Goal: Transaction & Acquisition: Purchase product/service

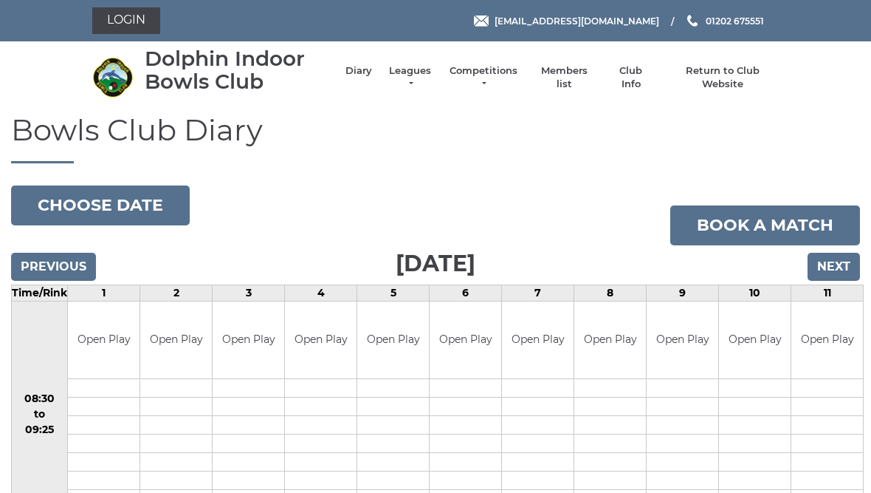
click at [571, 81] on link "Members list" at bounding box center [563, 77] width 61 height 27
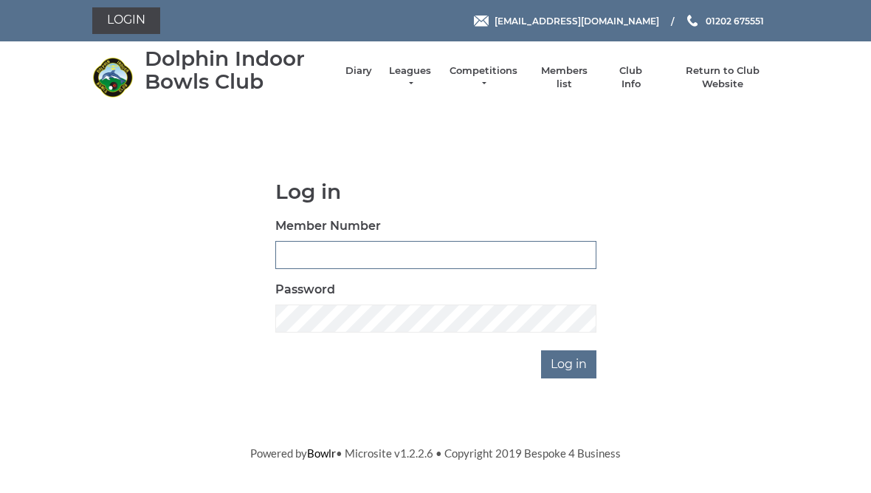
click at [316, 246] on input "Member Number" at bounding box center [435, 255] width 321 height 28
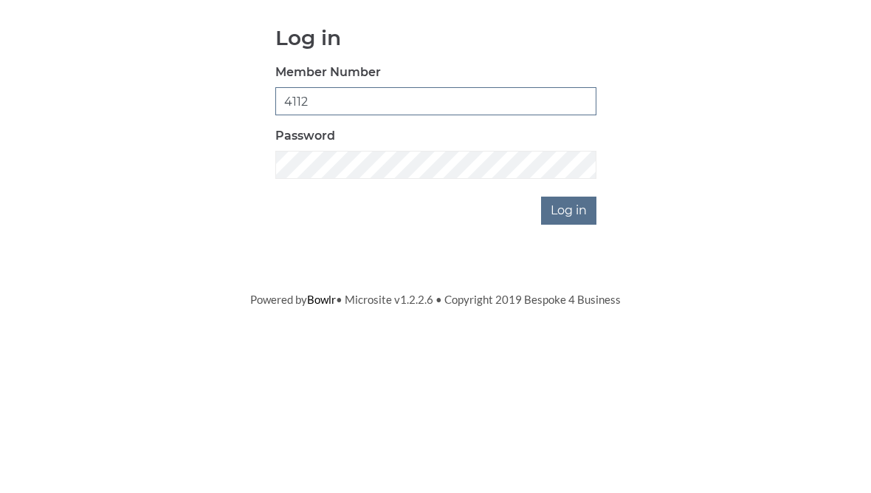
type input "4112"
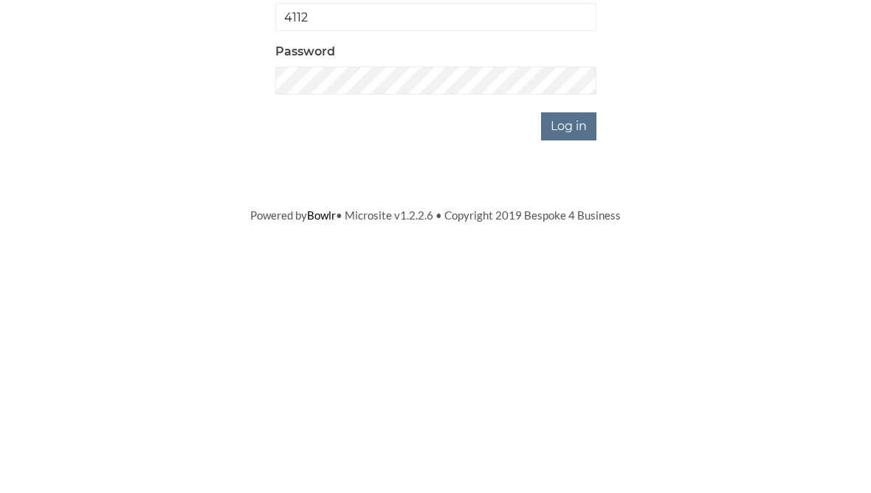
click at [571, 350] on input "Log in" at bounding box center [568, 364] width 55 height 28
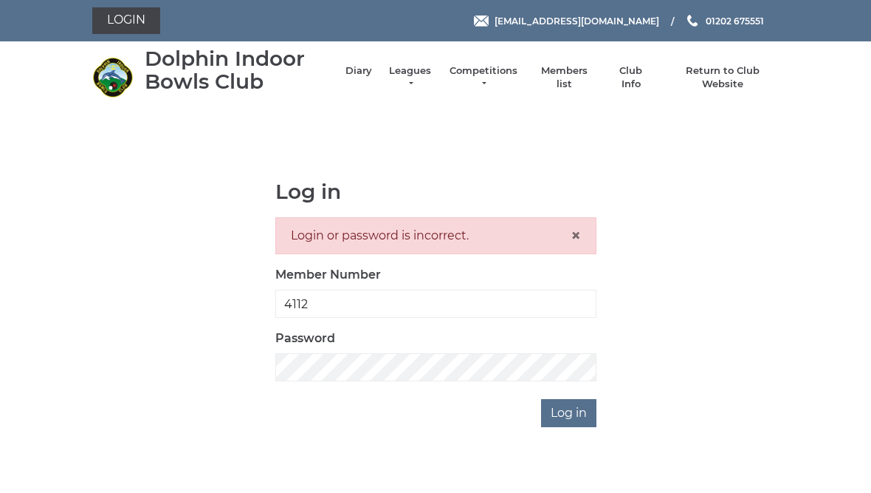
scroll to position [16, 0]
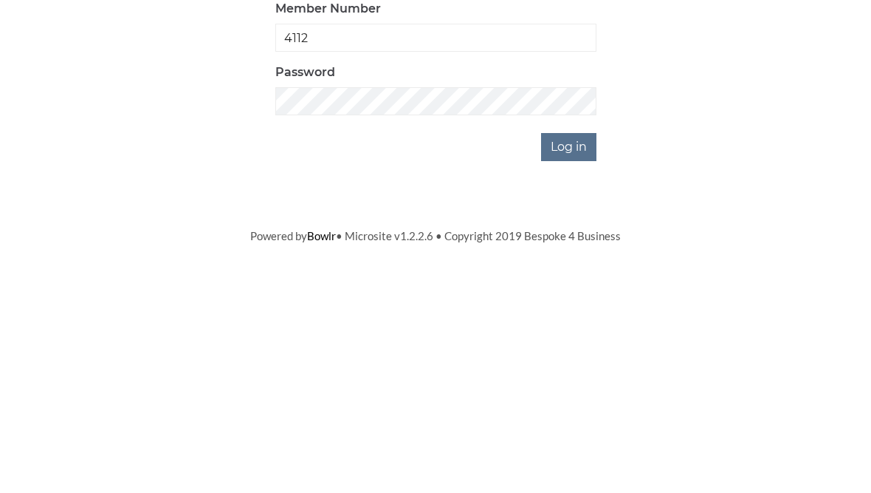
click at [581, 383] on input "Log in" at bounding box center [568, 397] width 55 height 28
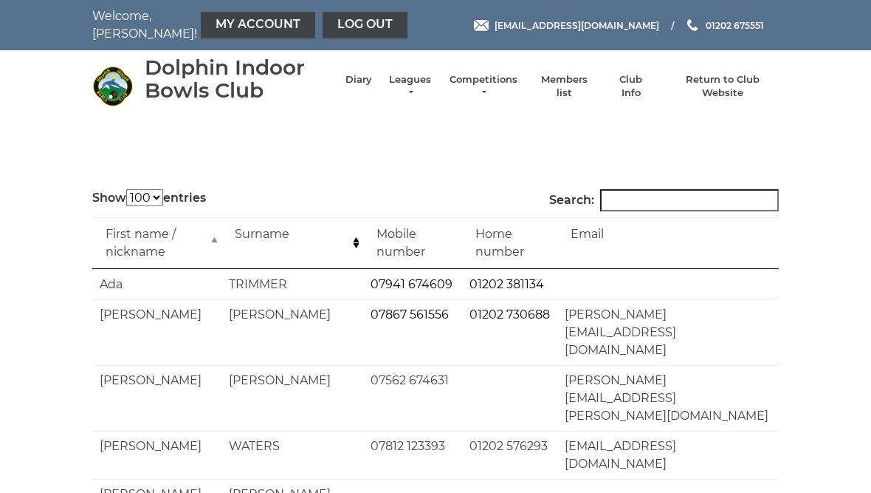
select select "100"
click at [217, 32] on link "My Account" at bounding box center [258, 25] width 114 height 27
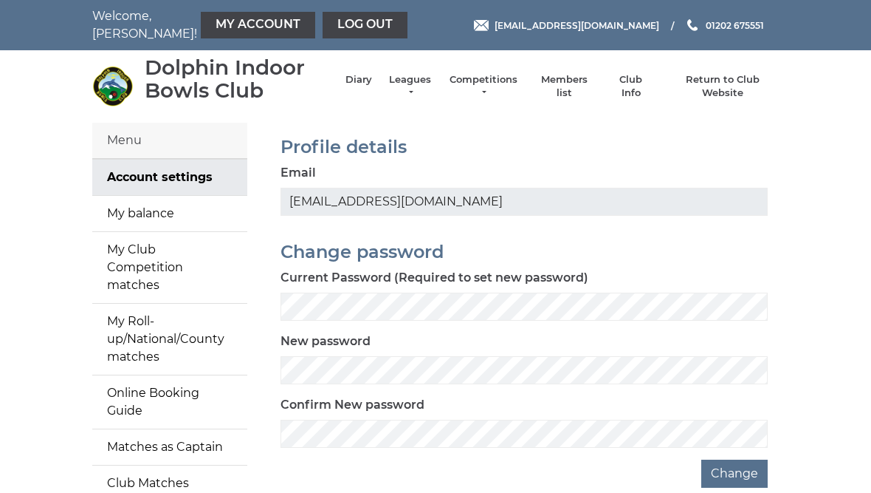
click at [159, 212] on link "My balance" at bounding box center [169, 213] width 155 height 35
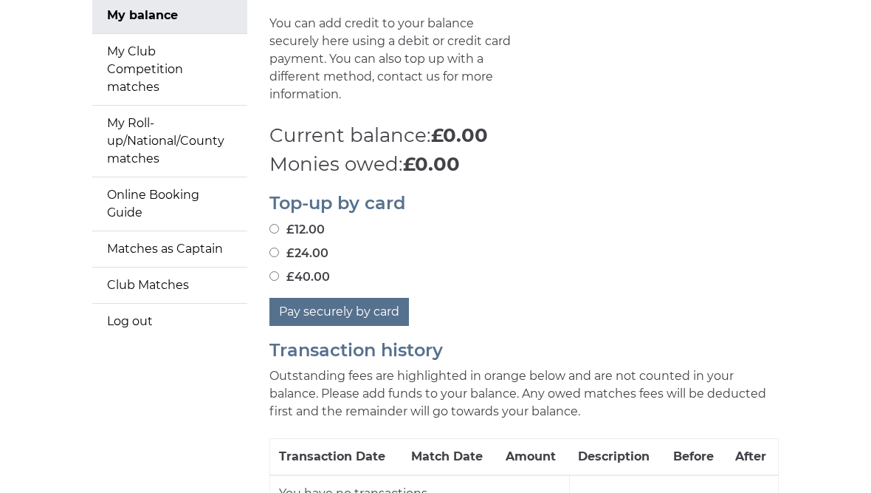
scroll to position [199, 0]
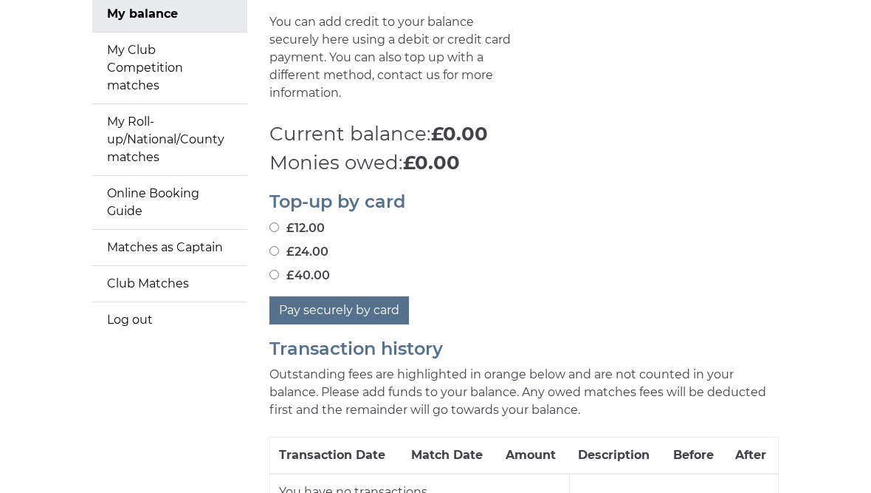
click at [285, 244] on label "£24.00" at bounding box center [299, 253] width 59 height 18
click at [279, 247] on input "£24.00" at bounding box center [275, 252] width 10 height 10
radio input "true"
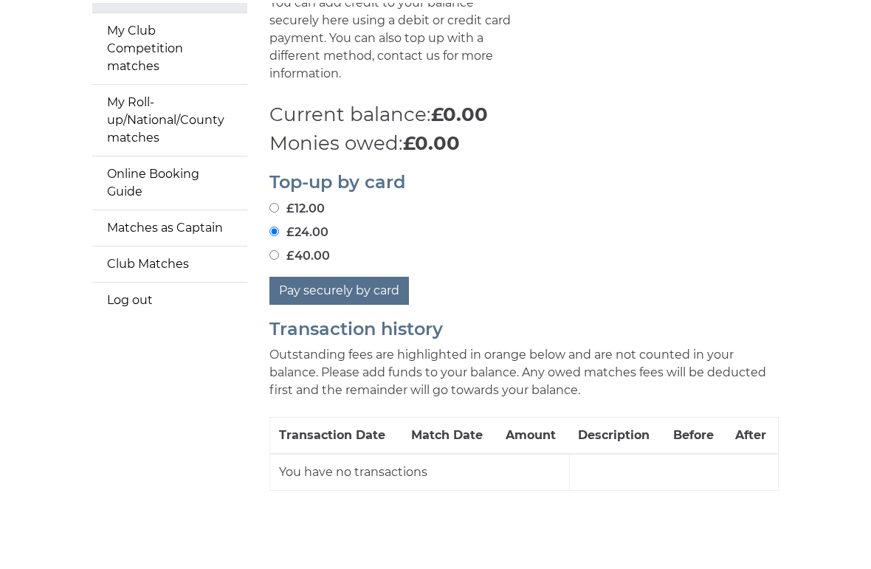
scroll to position [215, 0]
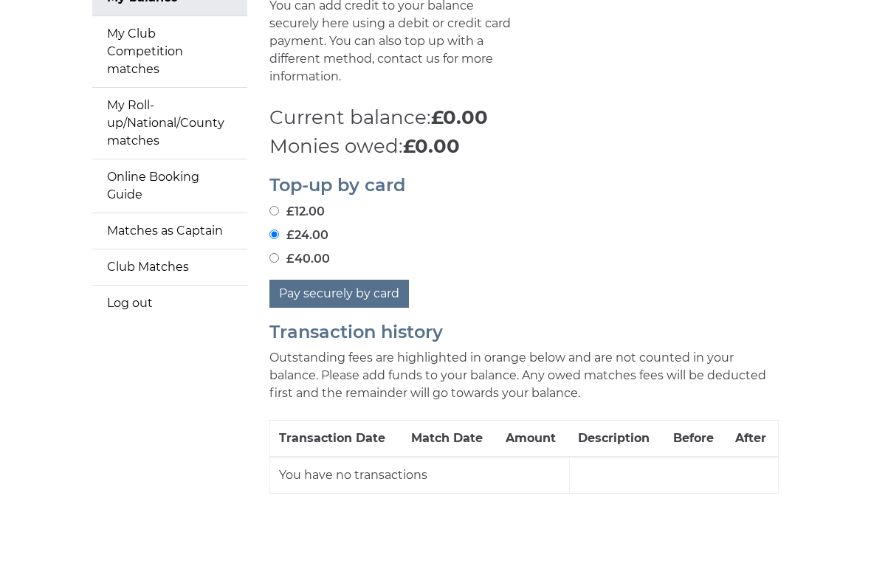
click at [357, 287] on button "Pay securely by card" at bounding box center [340, 295] width 140 height 28
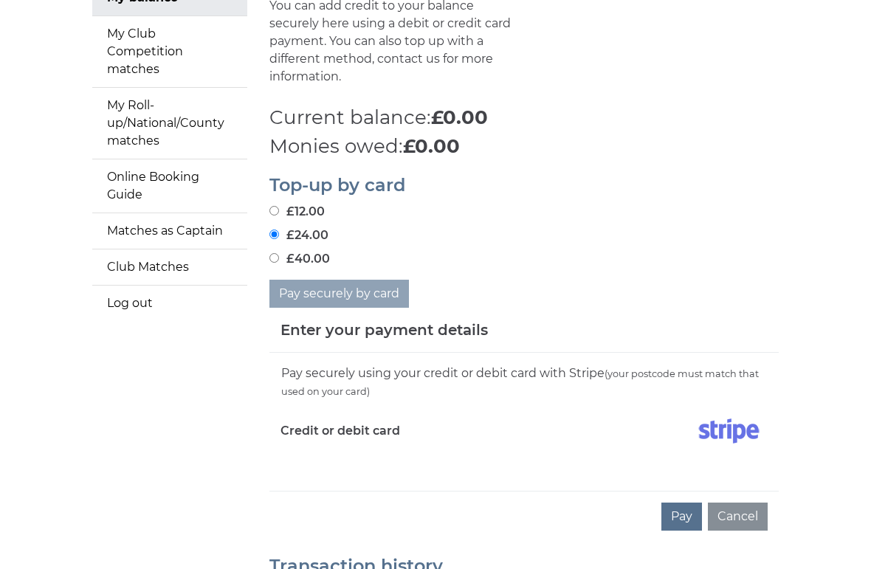
click at [332, 451] on div "Pay securely using your credit or debit card with Stripe (your postcode must ma…" at bounding box center [524, 422] width 509 height 138
click at [349, 433] on div "Credit or debit card" at bounding box center [397, 434] width 255 height 43
click at [360, 464] on div "Pay securely using your credit or debit card with Stripe (your postcode must ma…" at bounding box center [524, 422] width 509 height 138
click at [345, 464] on div "Pay securely using your credit or debit card with Stripe (your postcode must ma…" at bounding box center [524, 422] width 509 height 138
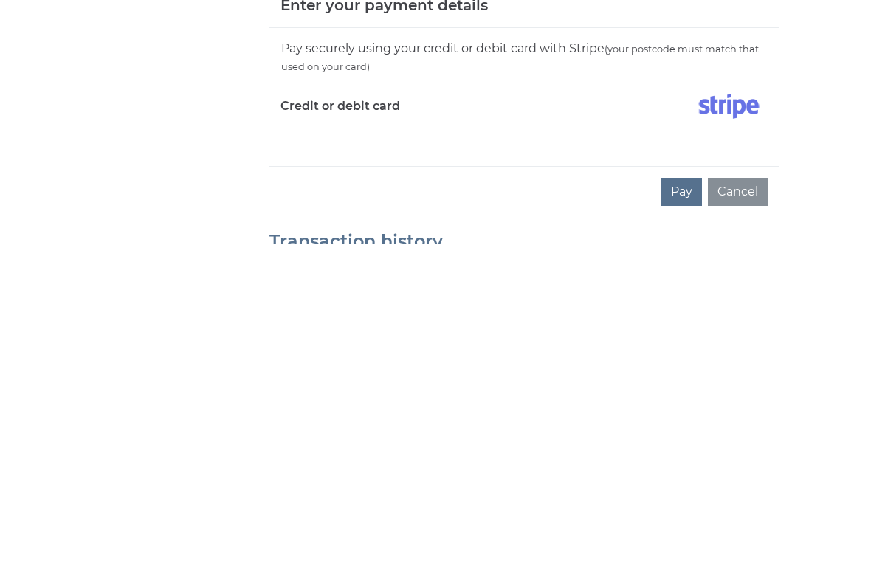
scroll to position [449, 0]
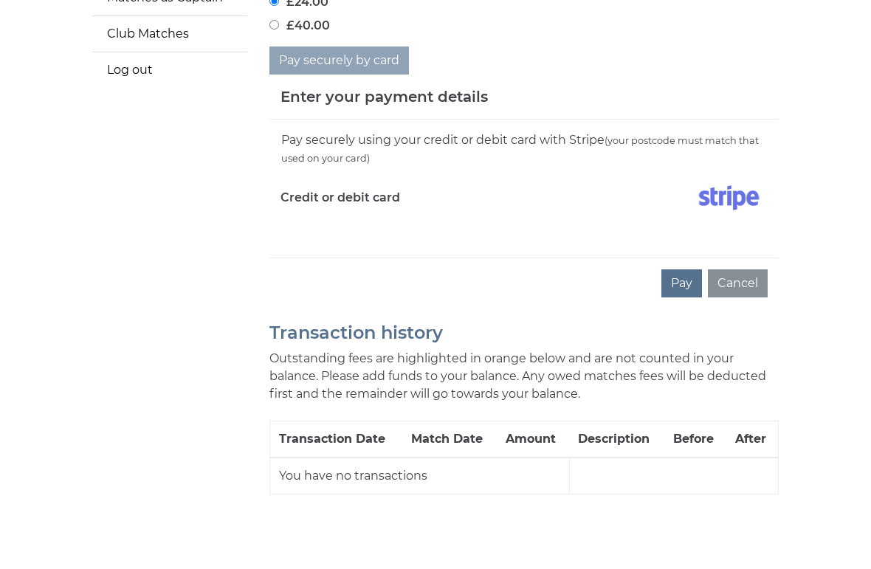
click at [678, 270] on button "Pay" at bounding box center [682, 284] width 41 height 28
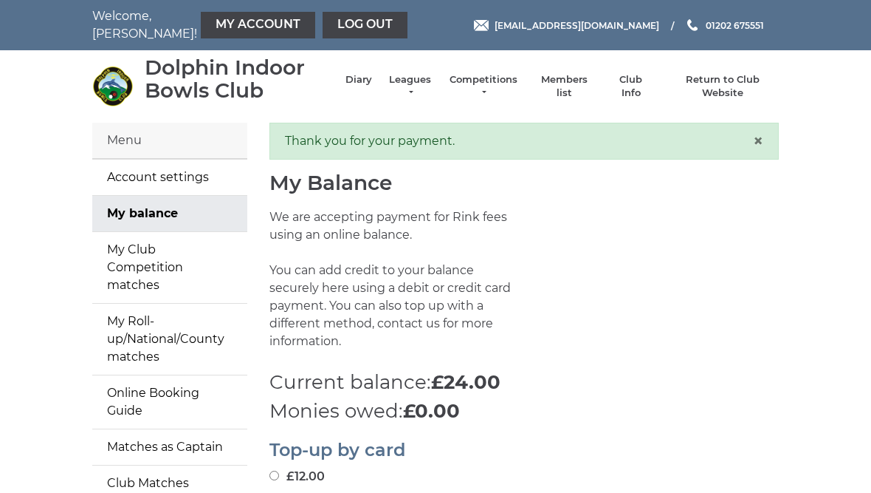
click at [333, 24] on link "Log out" at bounding box center [365, 25] width 85 height 27
